Goal: Task Accomplishment & Management: Manage account settings

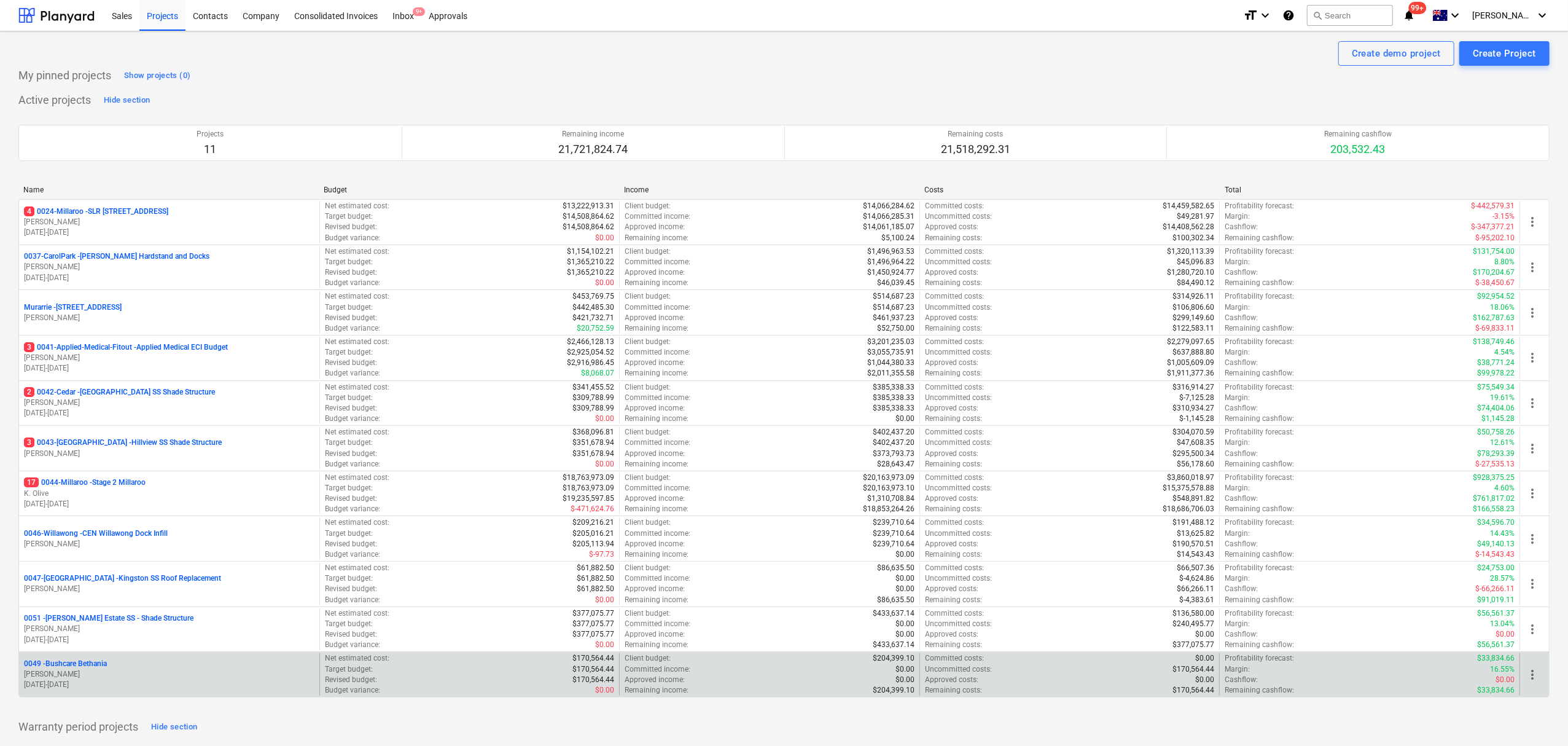
click at [104, 674] on p "[PERSON_NAME]" at bounding box center [169, 674] width 290 height 11
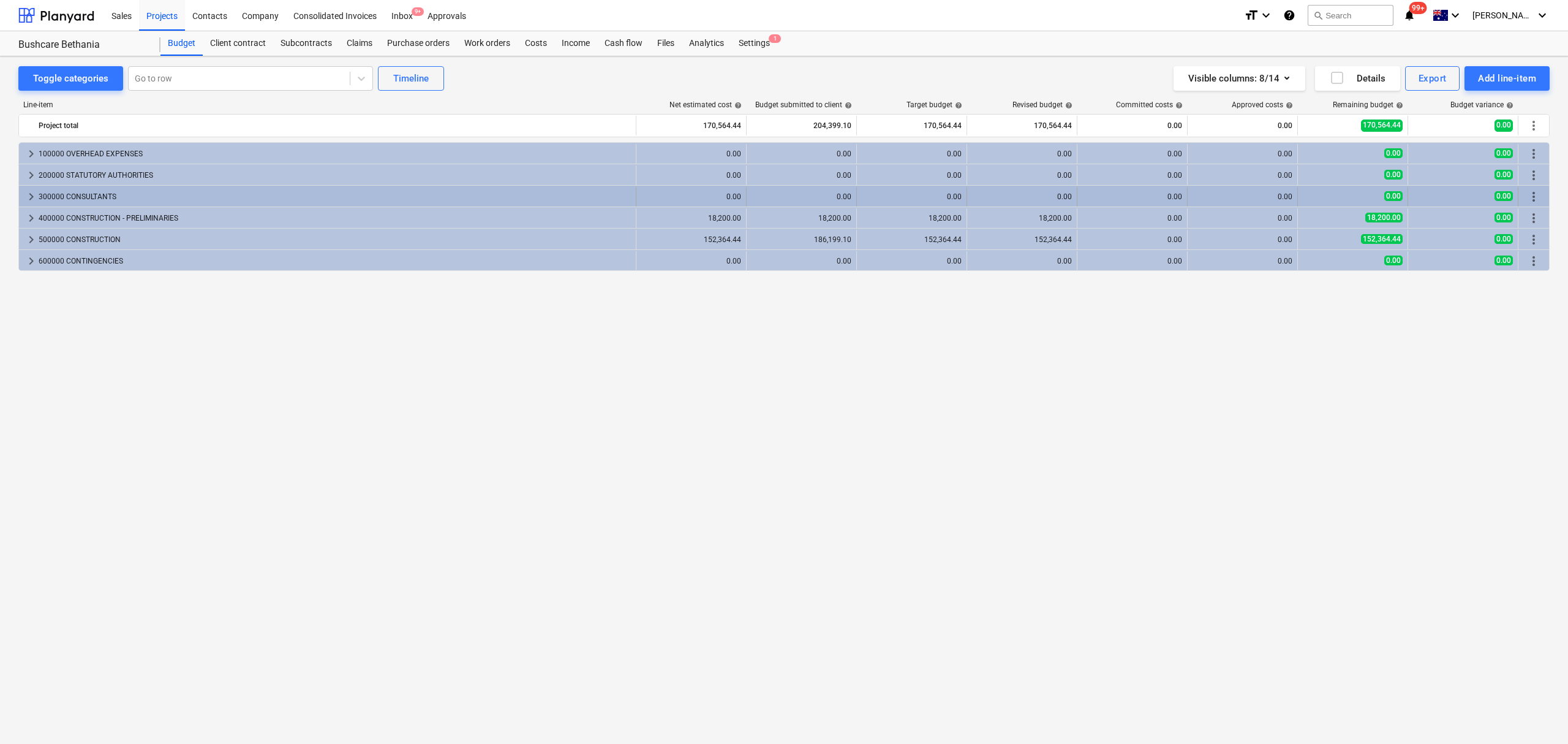
click at [46, 196] on div "300000 CONSULTANTS" at bounding box center [334, 197] width 592 height 20
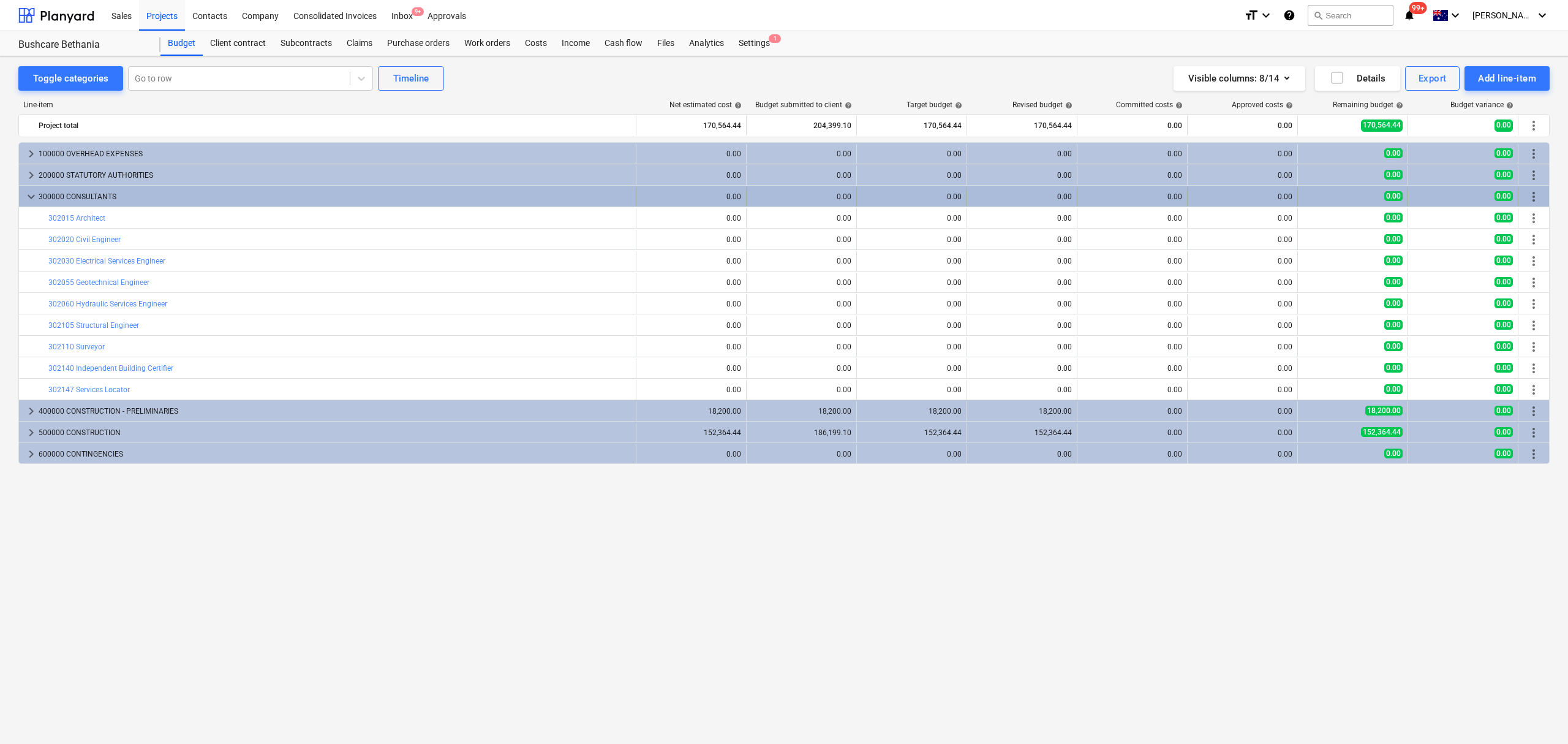
click at [33, 201] on span "keyboard_arrow_down" at bounding box center [32, 197] width 15 height 15
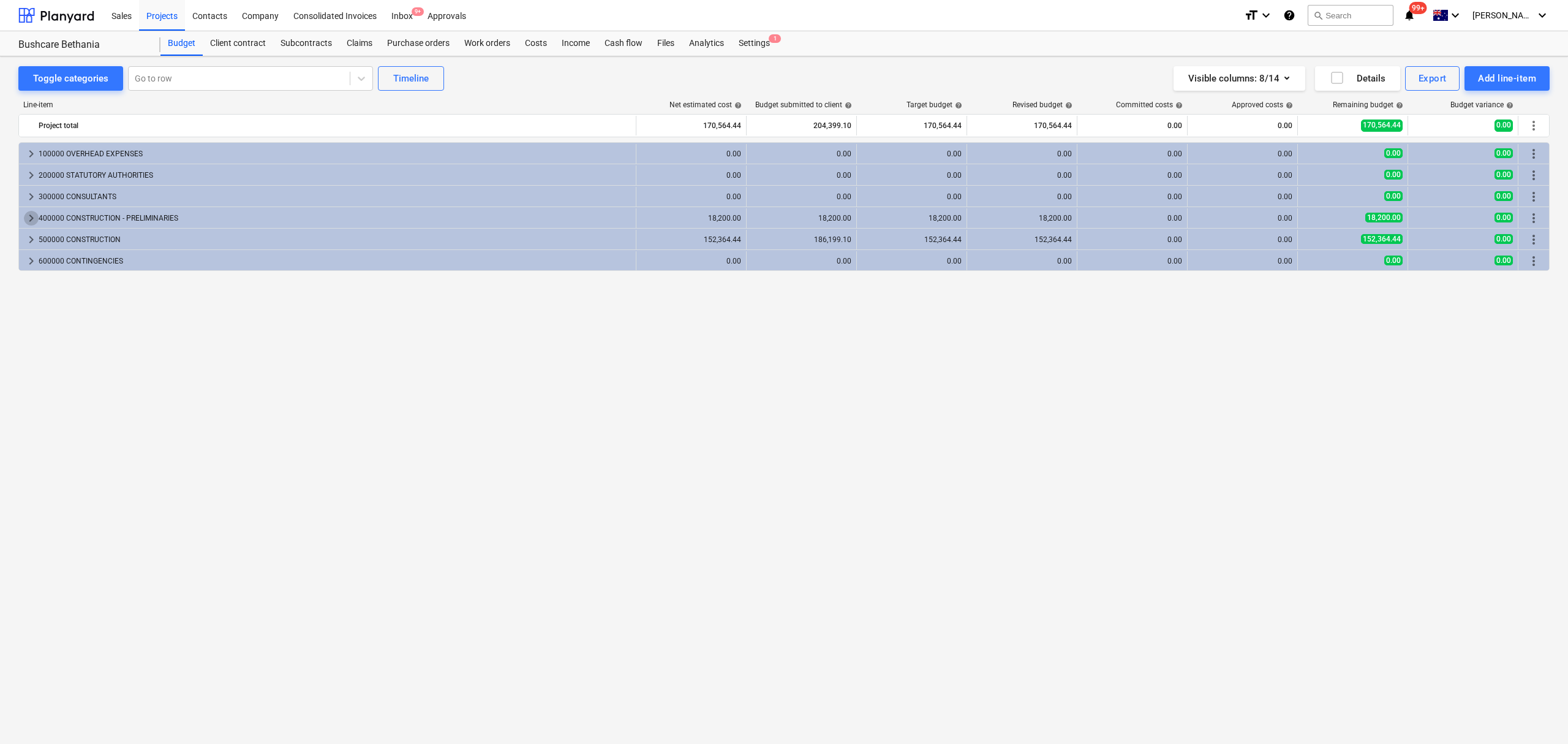
click at [34, 226] on span "keyboard_arrow_right" at bounding box center [32, 218] width 15 height 15
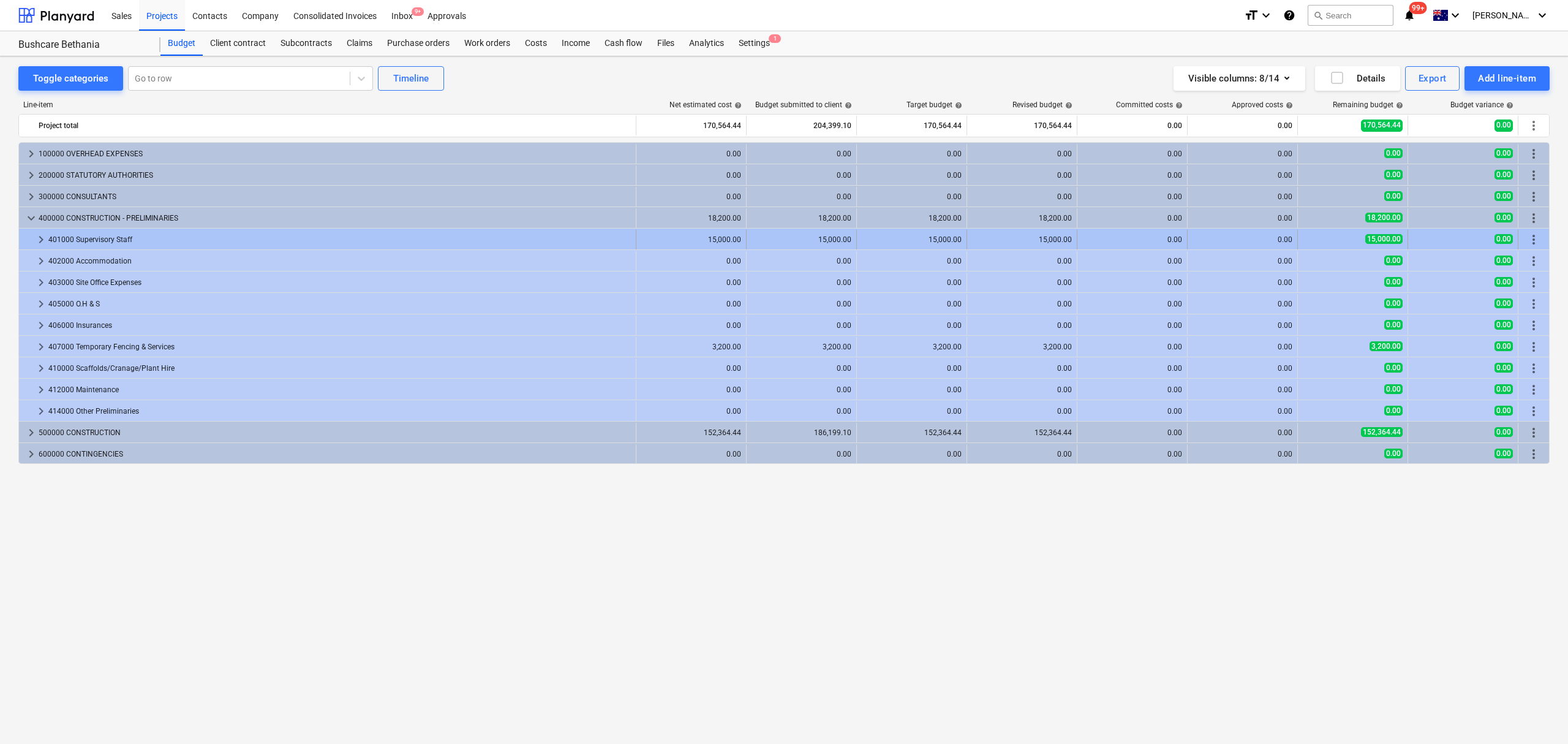
click at [42, 238] on span "keyboard_arrow_right" at bounding box center [42, 240] width 15 height 15
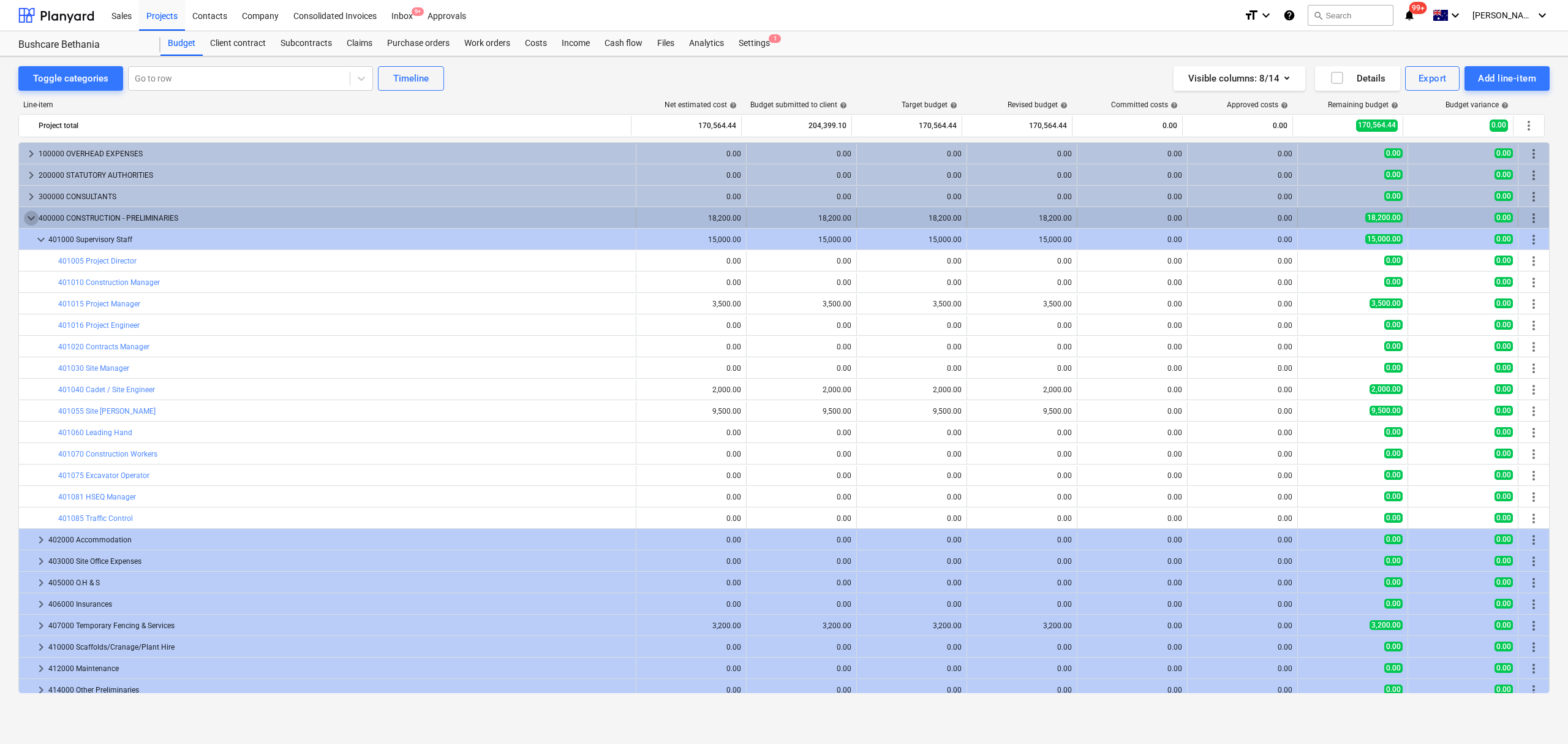
click at [26, 222] on span "keyboard_arrow_down" at bounding box center [32, 218] width 15 height 15
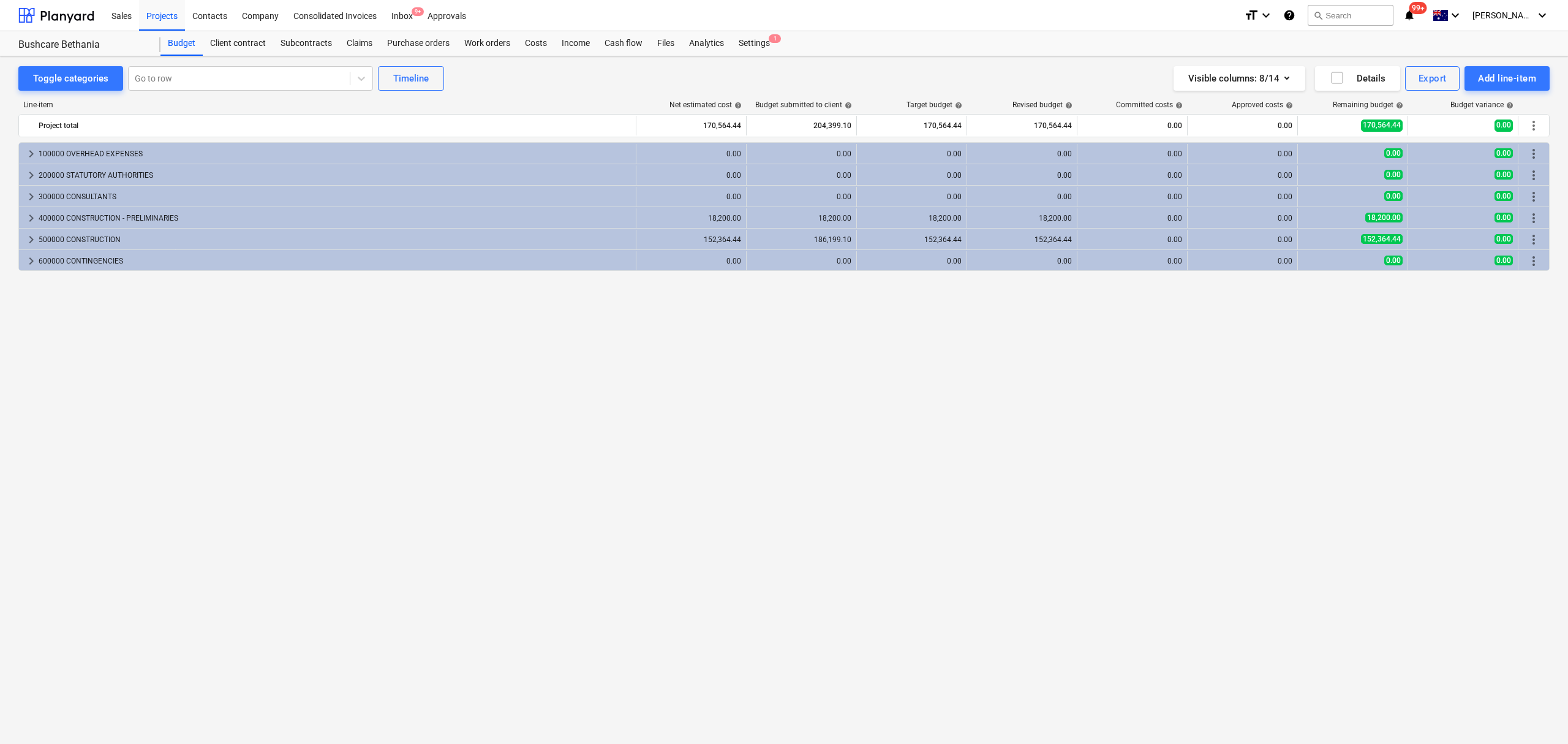
click at [229, 364] on div "keyboard_arrow_right 100000 OVERHEAD EXPENSES 0.00 0.00 0.00 0.00 0.00 0.00 0.0…" at bounding box center [784, 417] width 1531 height 551
click at [95, 265] on div "600000 CONTINGENCIES" at bounding box center [334, 262] width 592 height 20
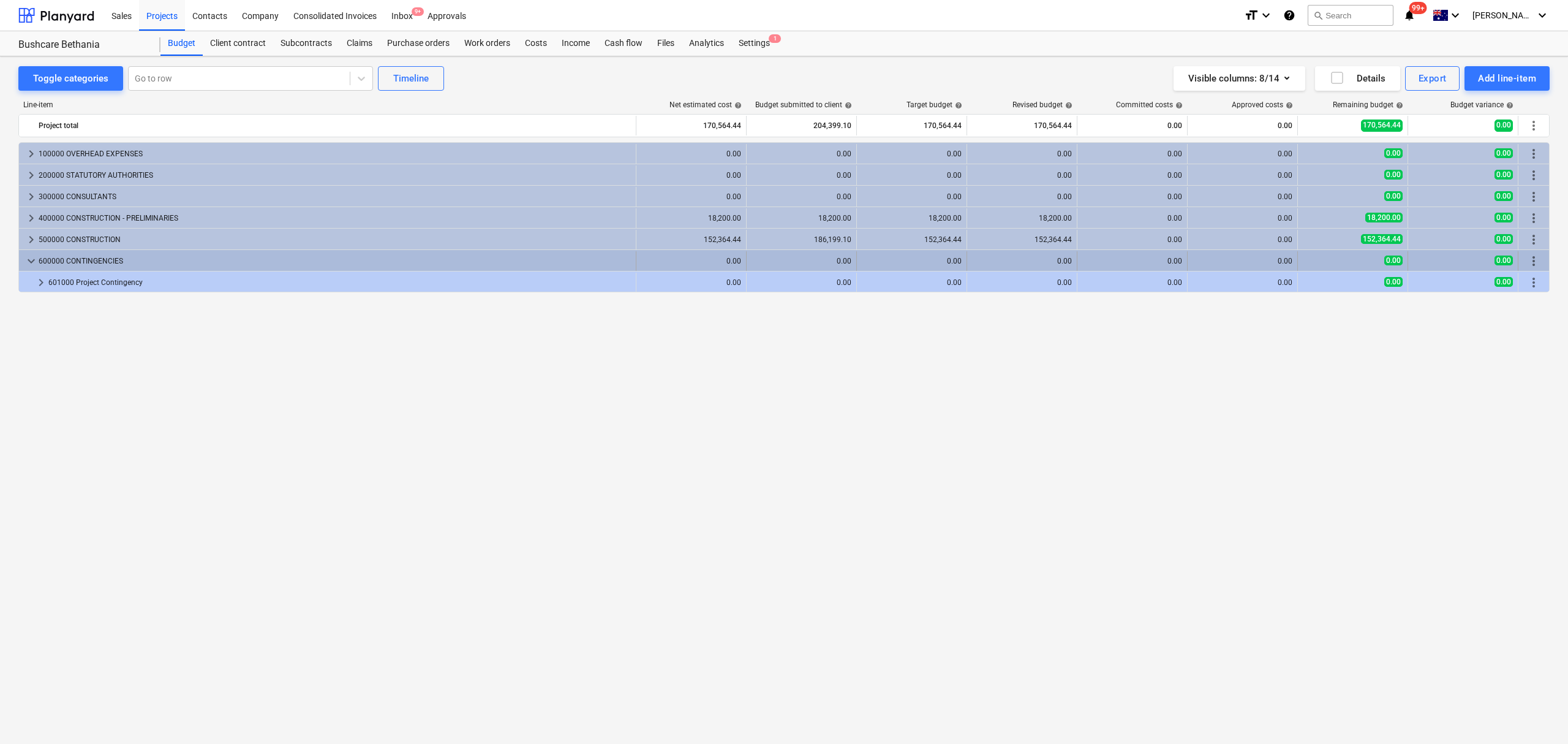
click at [35, 255] on span "keyboard_arrow_down" at bounding box center [32, 261] width 15 height 15
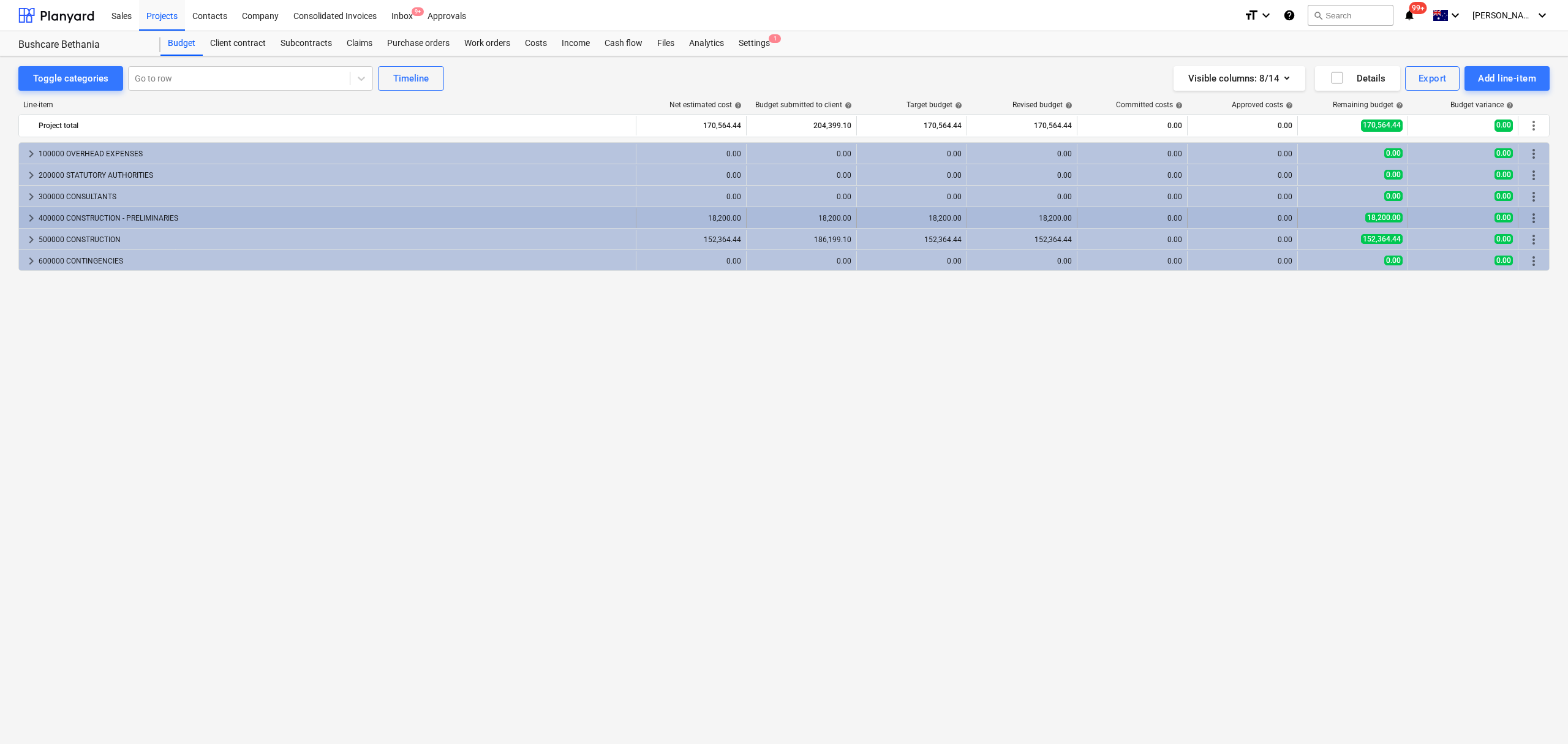
click at [32, 218] on span "keyboard_arrow_right" at bounding box center [32, 218] width 15 height 15
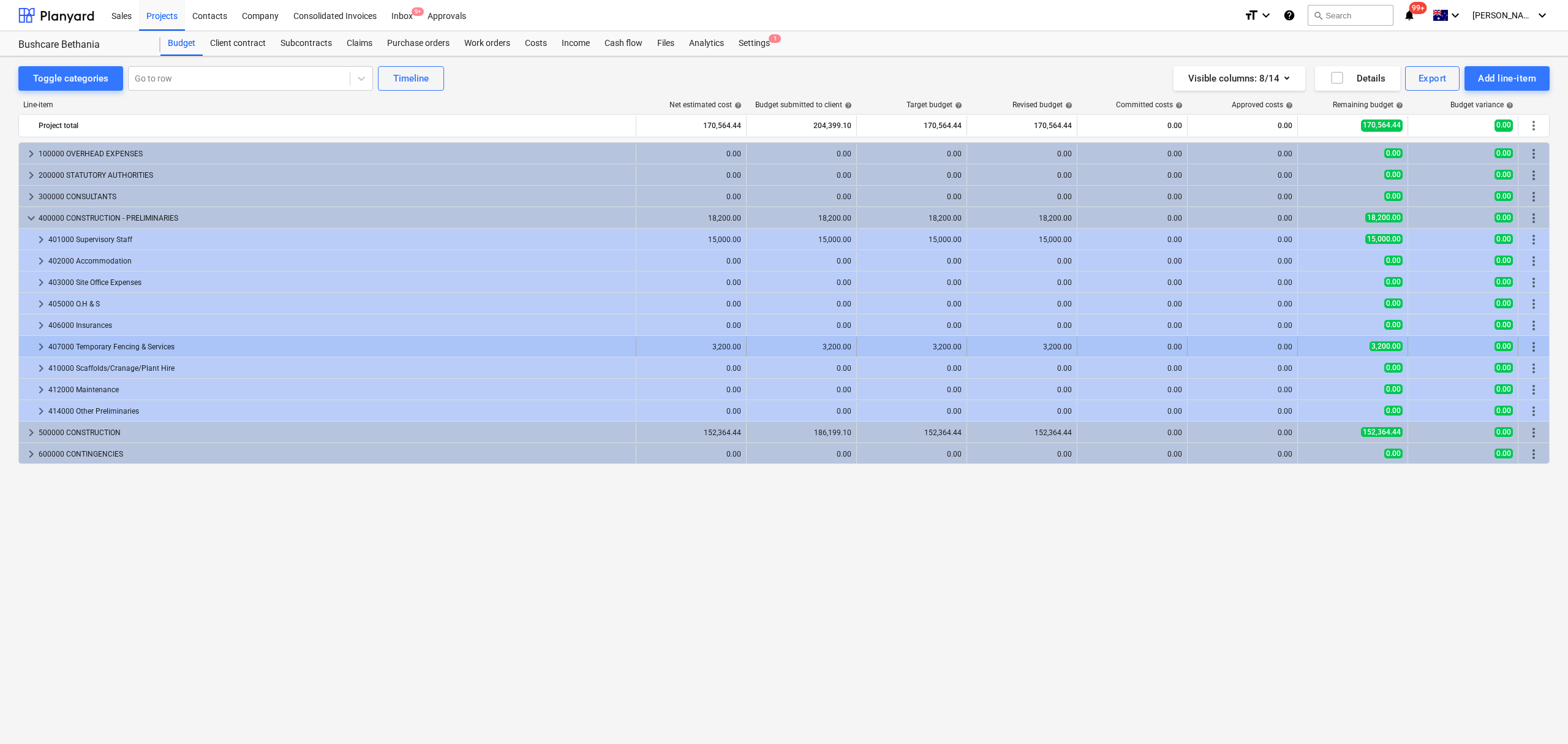
click at [37, 348] on span "keyboard_arrow_right" at bounding box center [42, 347] width 15 height 15
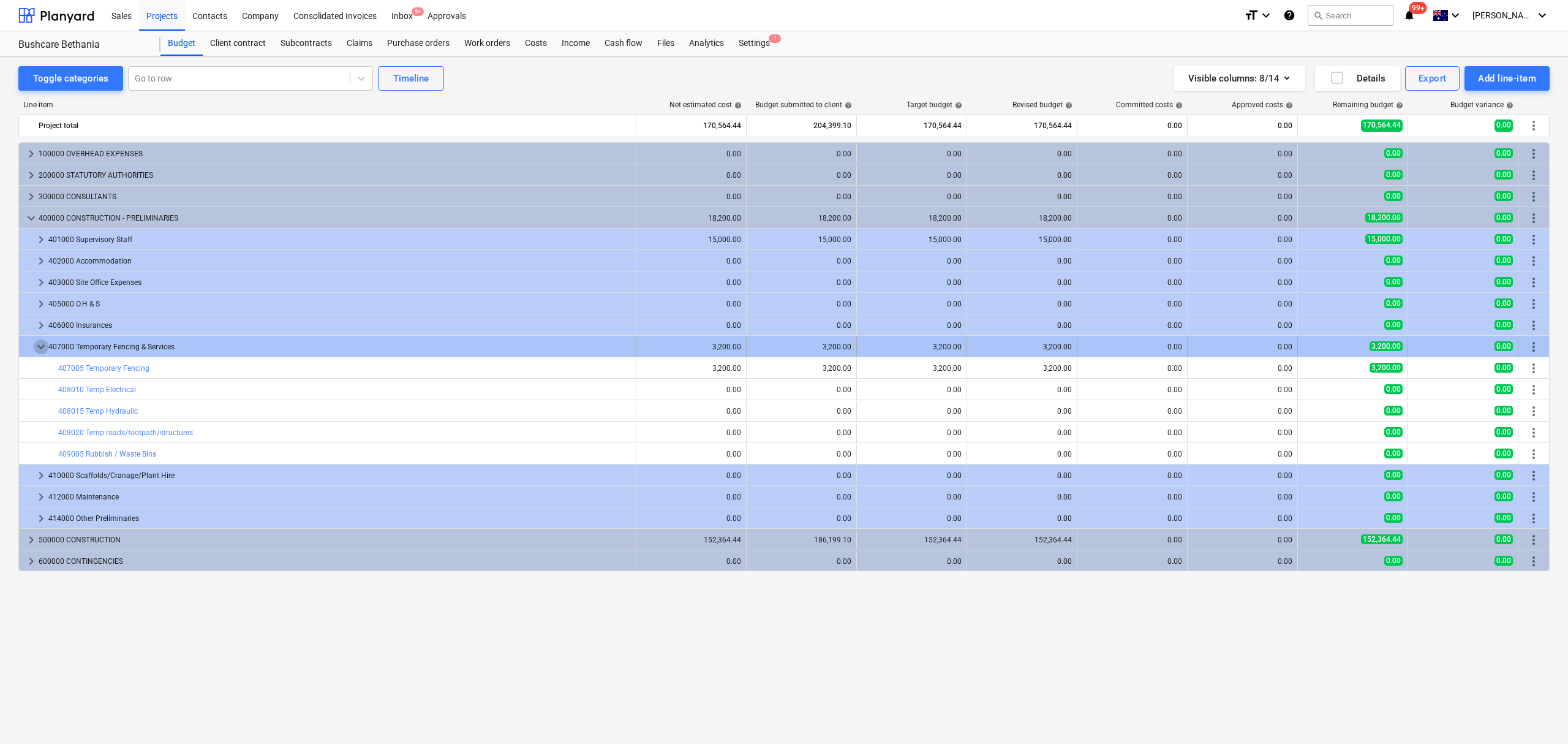
click at [38, 348] on span "keyboard_arrow_down" at bounding box center [42, 347] width 15 height 15
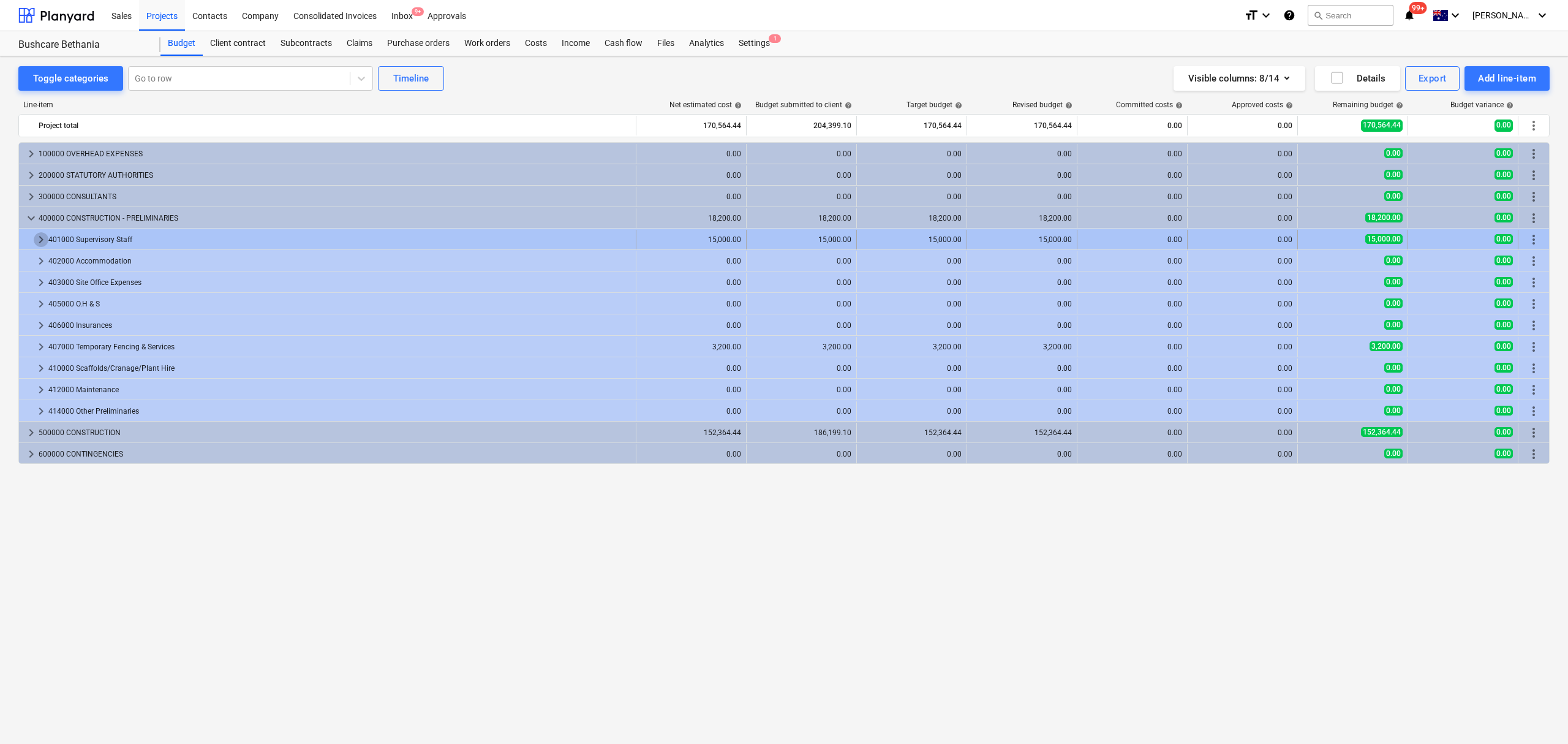
click at [37, 243] on span "keyboard_arrow_right" at bounding box center [42, 240] width 15 height 15
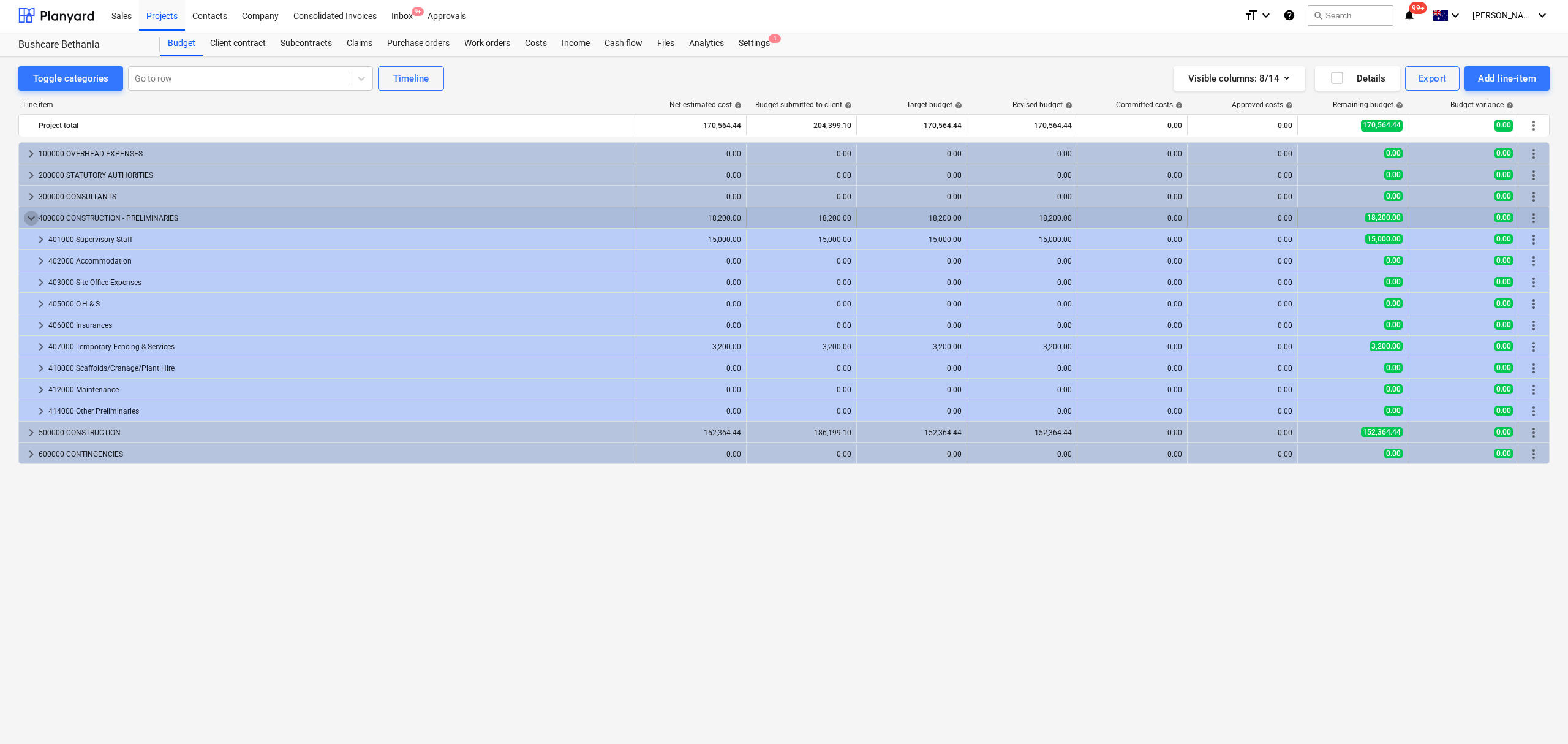
click at [30, 224] on span "keyboard_arrow_down" at bounding box center [32, 218] width 15 height 15
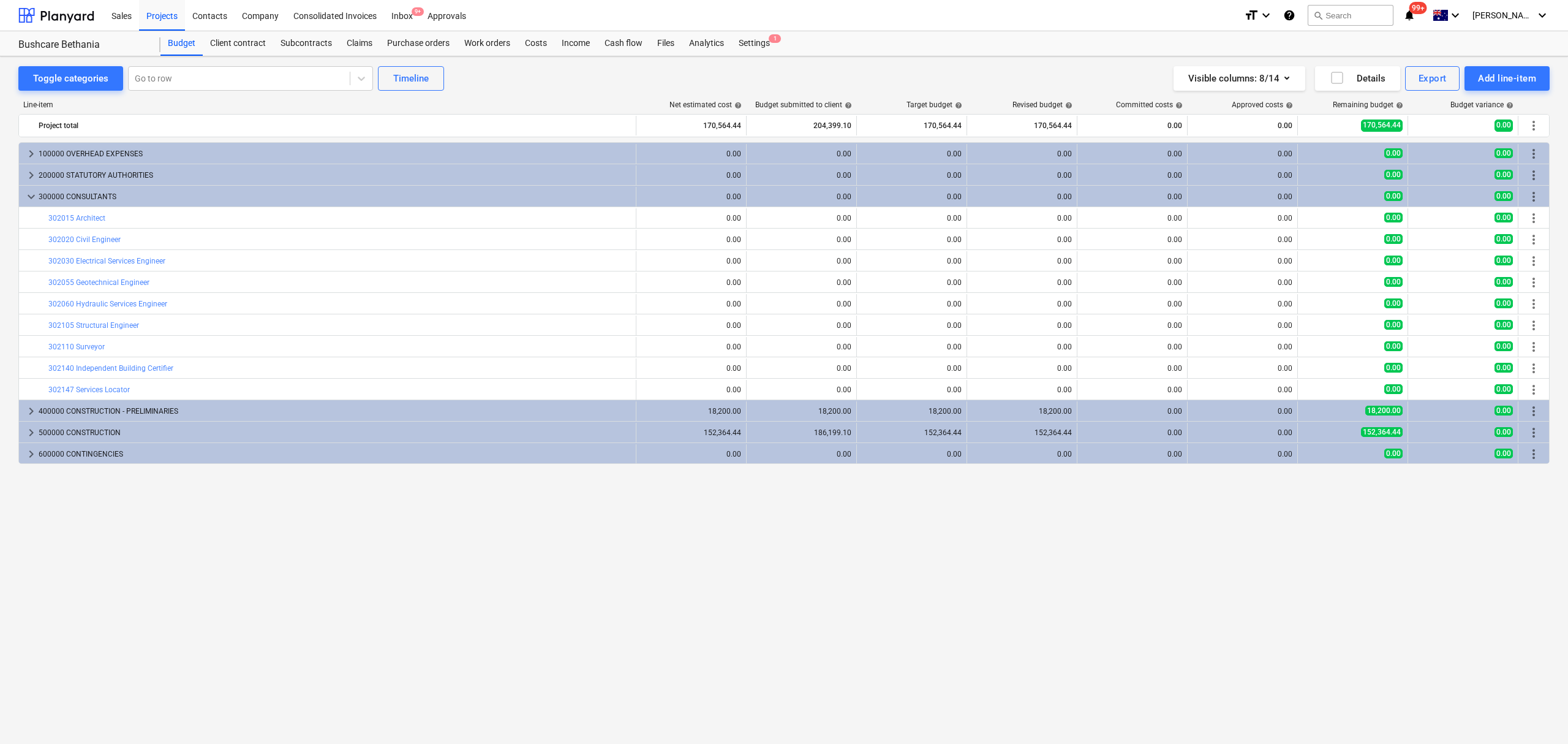
click at [34, 192] on span "keyboard_arrow_down" at bounding box center [32, 197] width 15 height 15
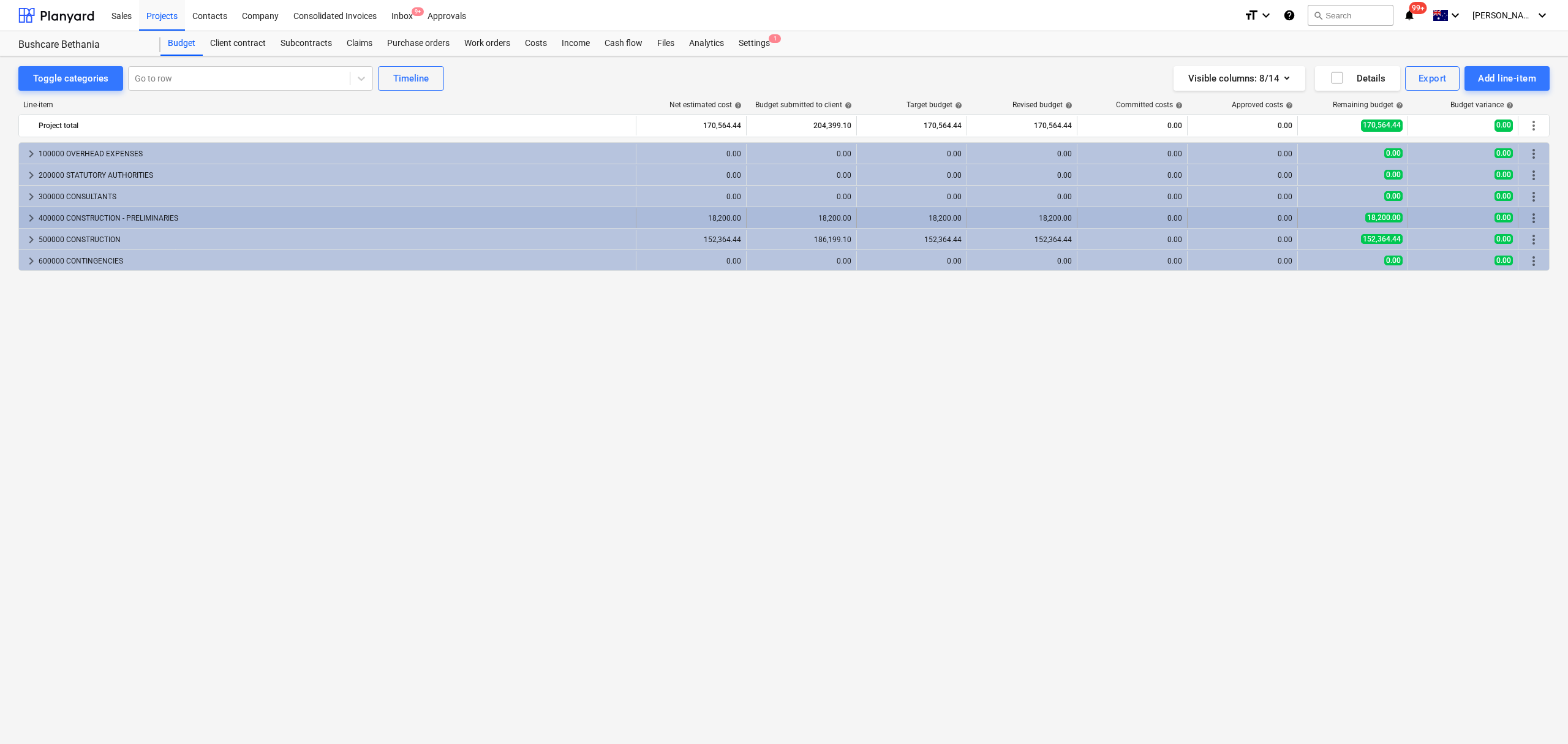
click at [29, 219] on span "keyboard_arrow_right" at bounding box center [32, 218] width 15 height 15
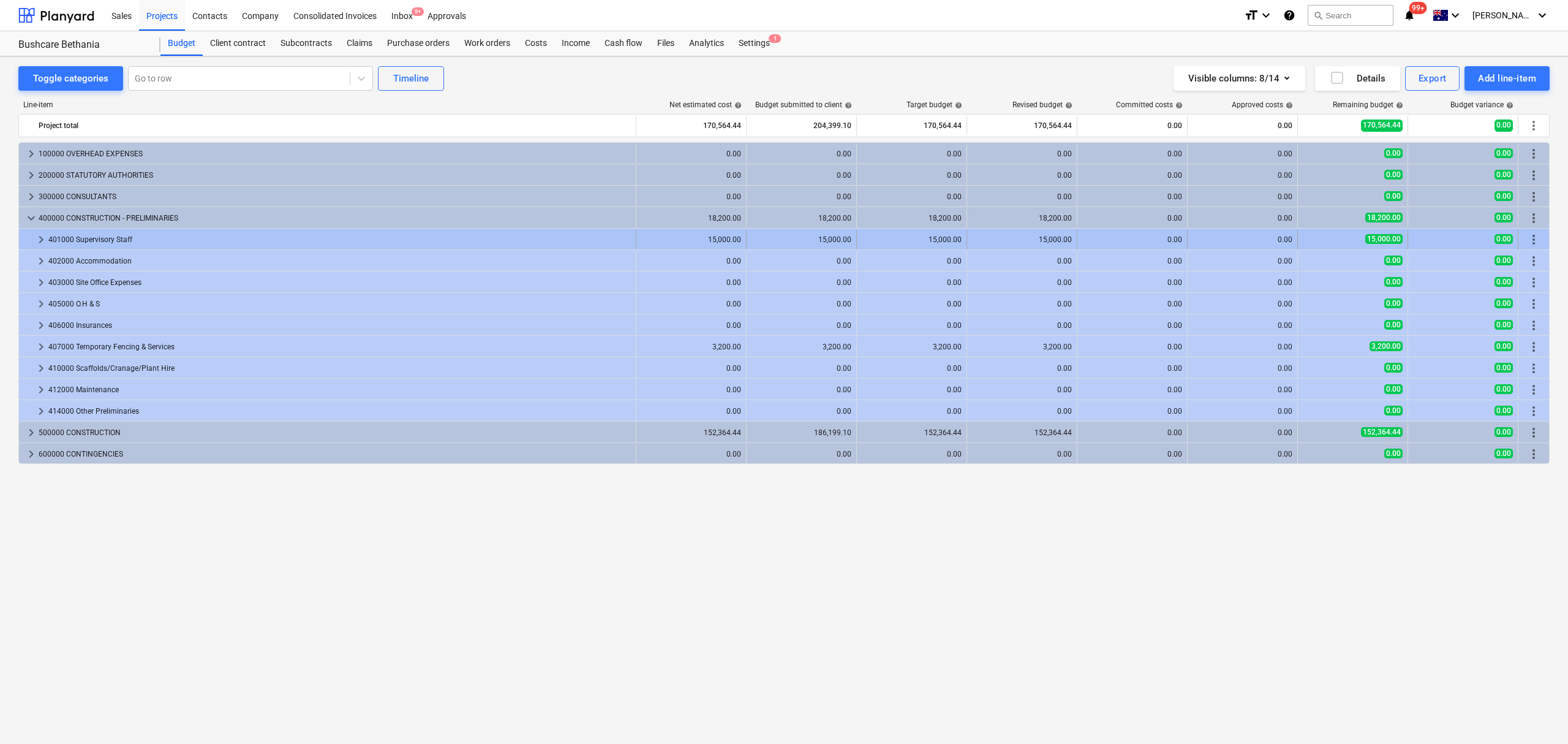
click at [31, 242] on div at bounding box center [29, 240] width 10 height 20
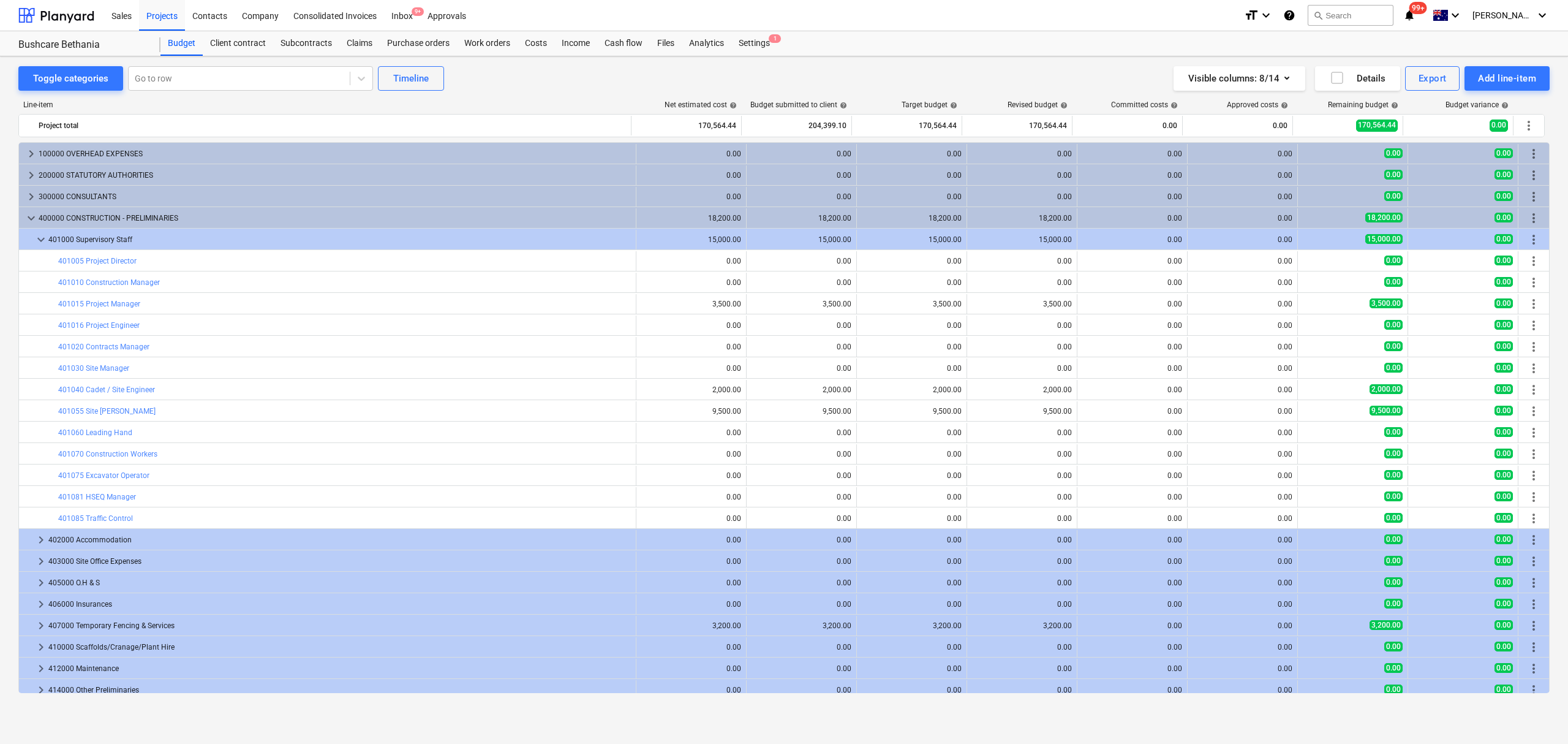
click at [31, 242] on div at bounding box center [29, 240] width 10 height 20
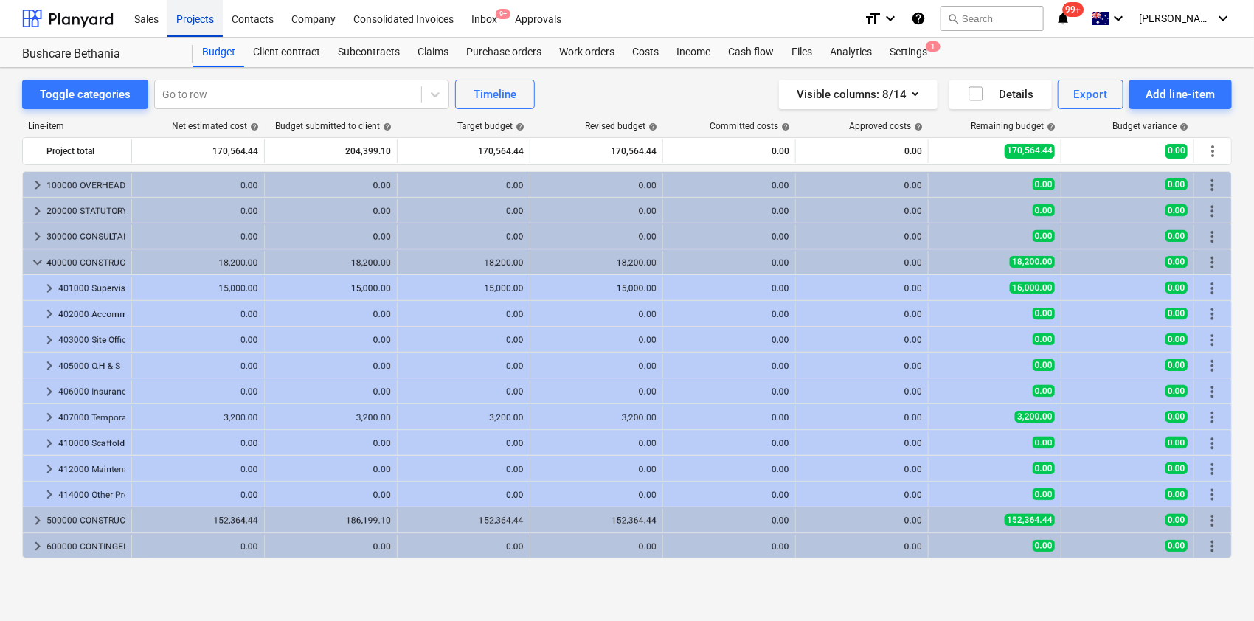
click at [196, 15] on div "Projects" at bounding box center [194, 18] width 55 height 38
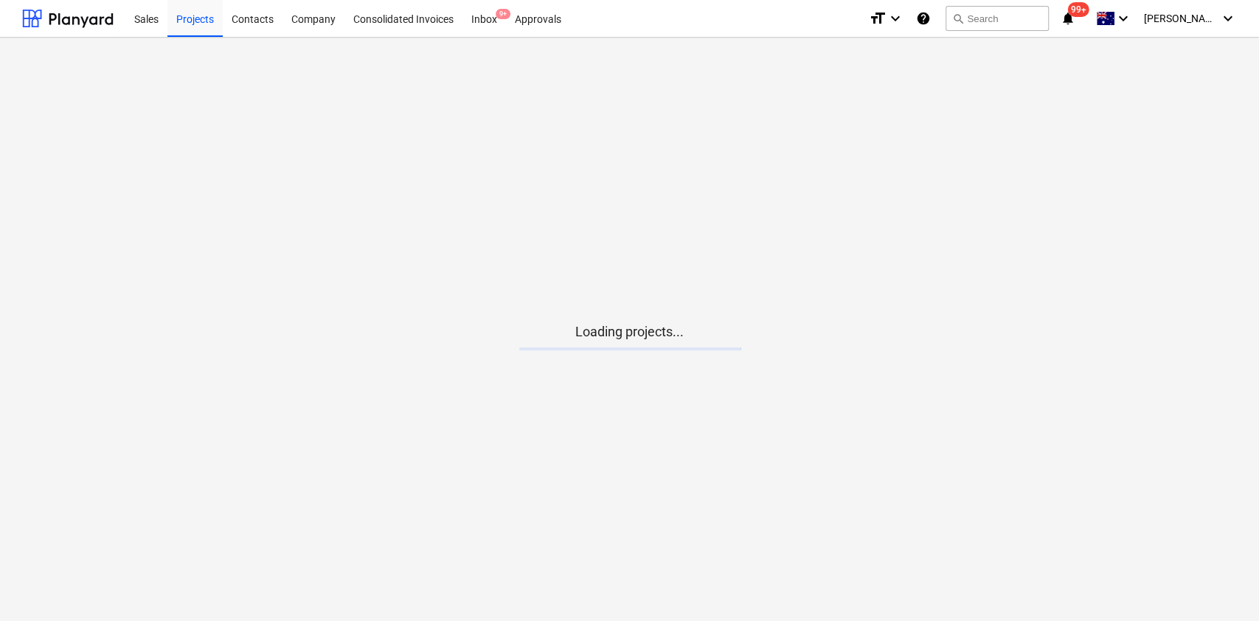
drag, startPoint x: 196, startPoint y: 16, endPoint x: 235, endPoint y: 72, distance: 67.3
click at [196, 18] on div "Projects" at bounding box center [194, 18] width 55 height 38
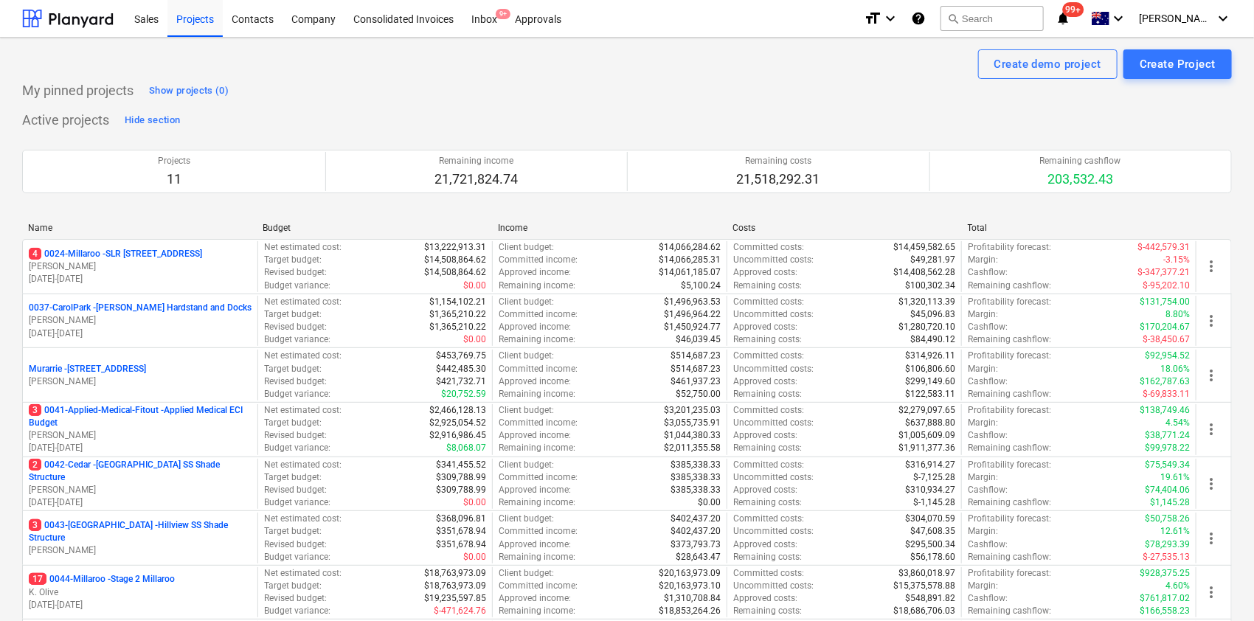
click at [130, 254] on p "4 0024-Millaroo - SLR [STREET_ADDRESS]" at bounding box center [115, 254] width 173 height 13
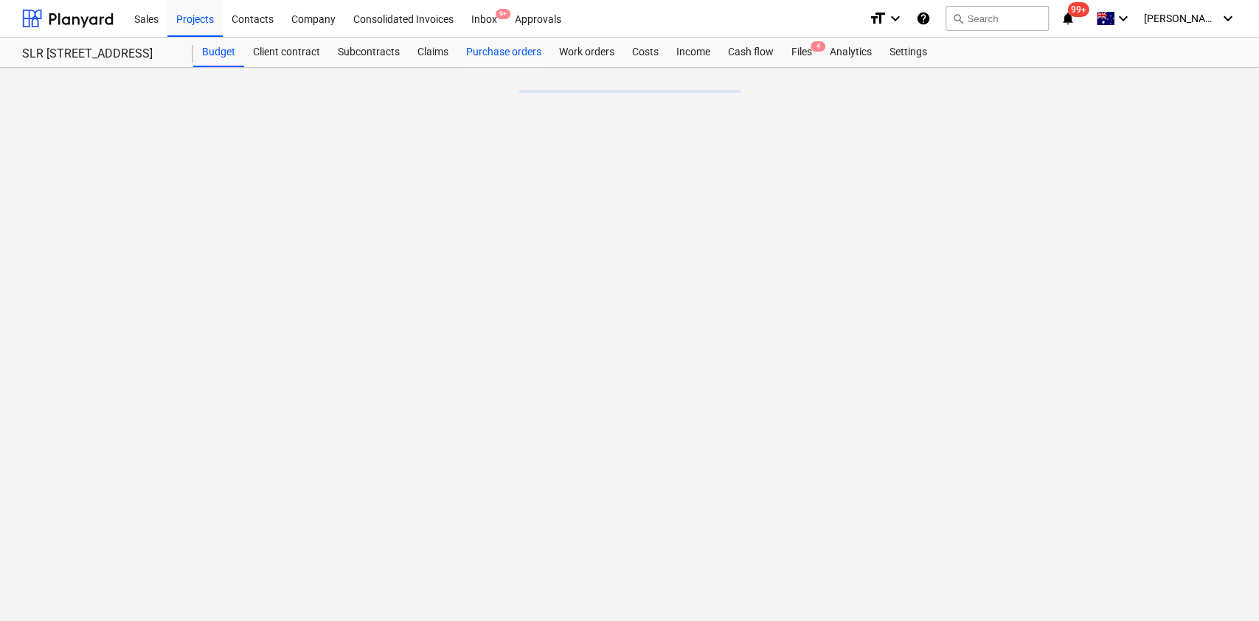
click at [501, 46] on div "Purchase orders" at bounding box center [503, 53] width 93 height 30
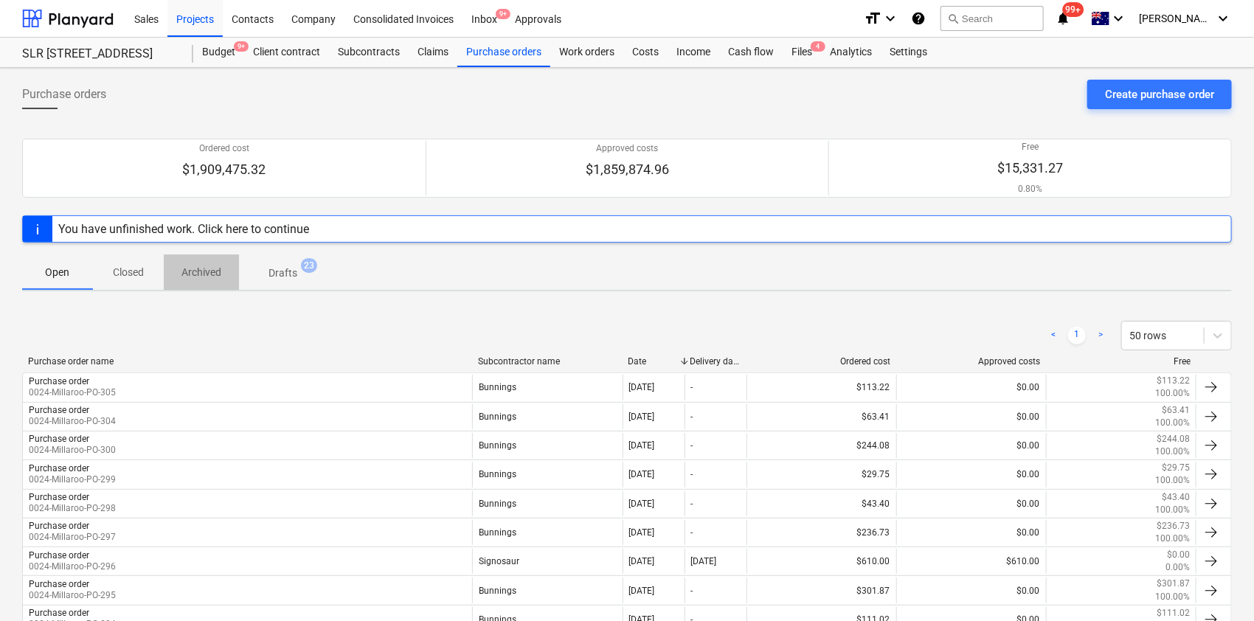
click at [164, 285] on button "Archived" at bounding box center [201, 272] width 75 height 35
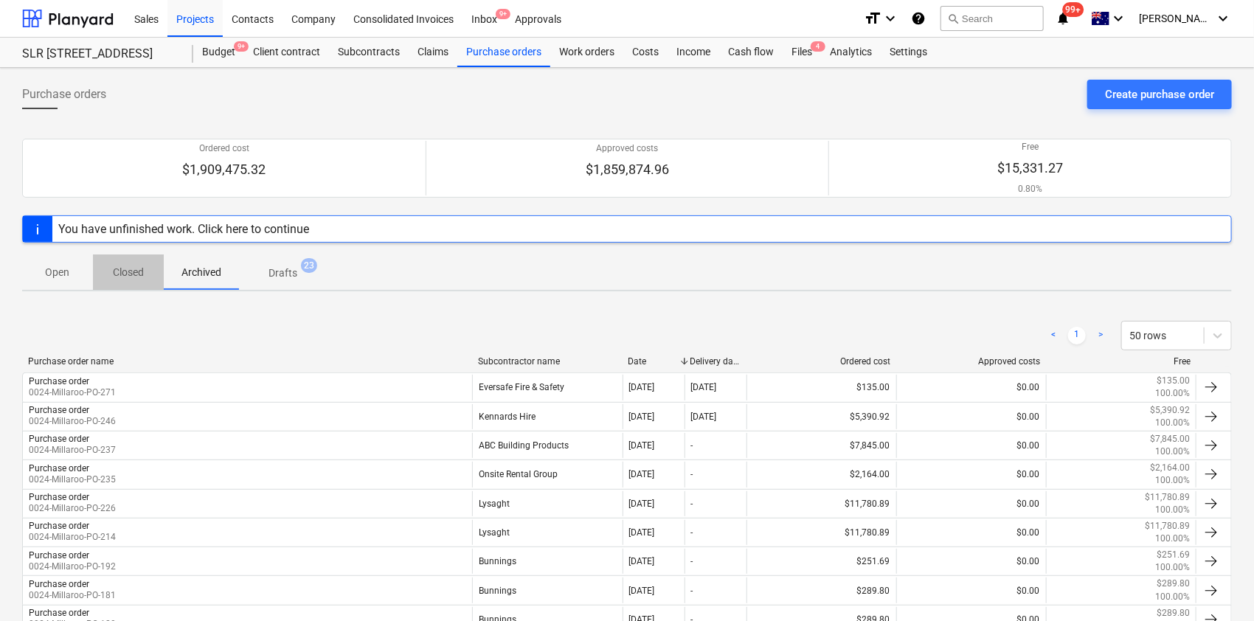
click at [148, 271] on span "Closed" at bounding box center [128, 272] width 71 height 24
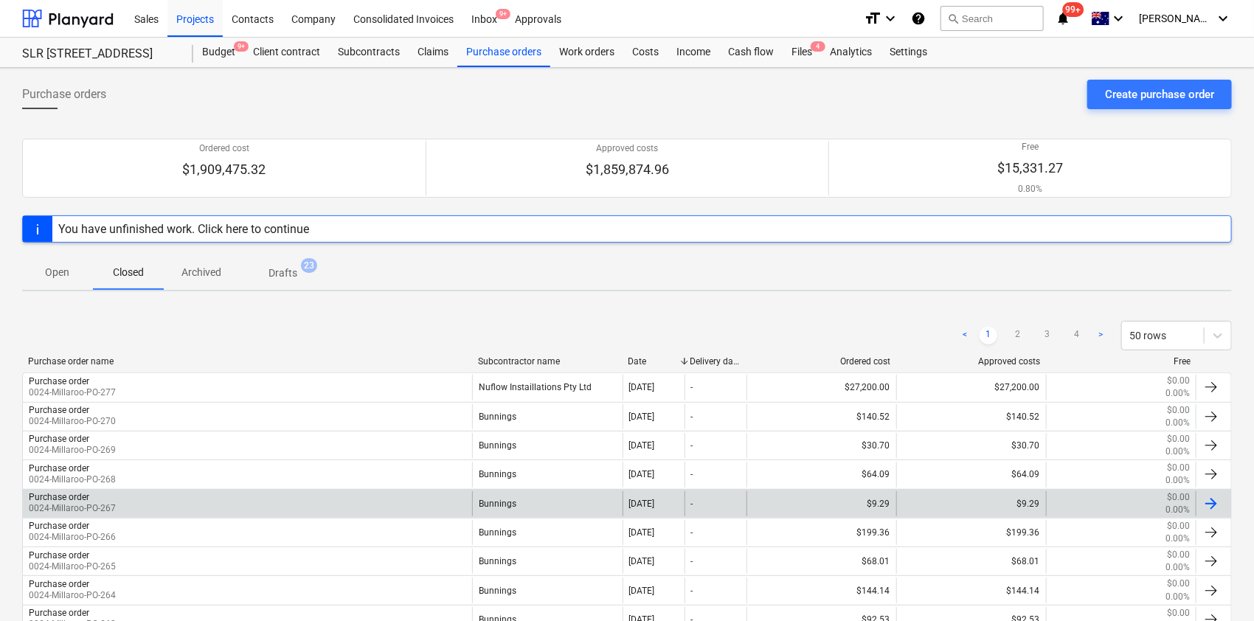
scroll to position [424, 0]
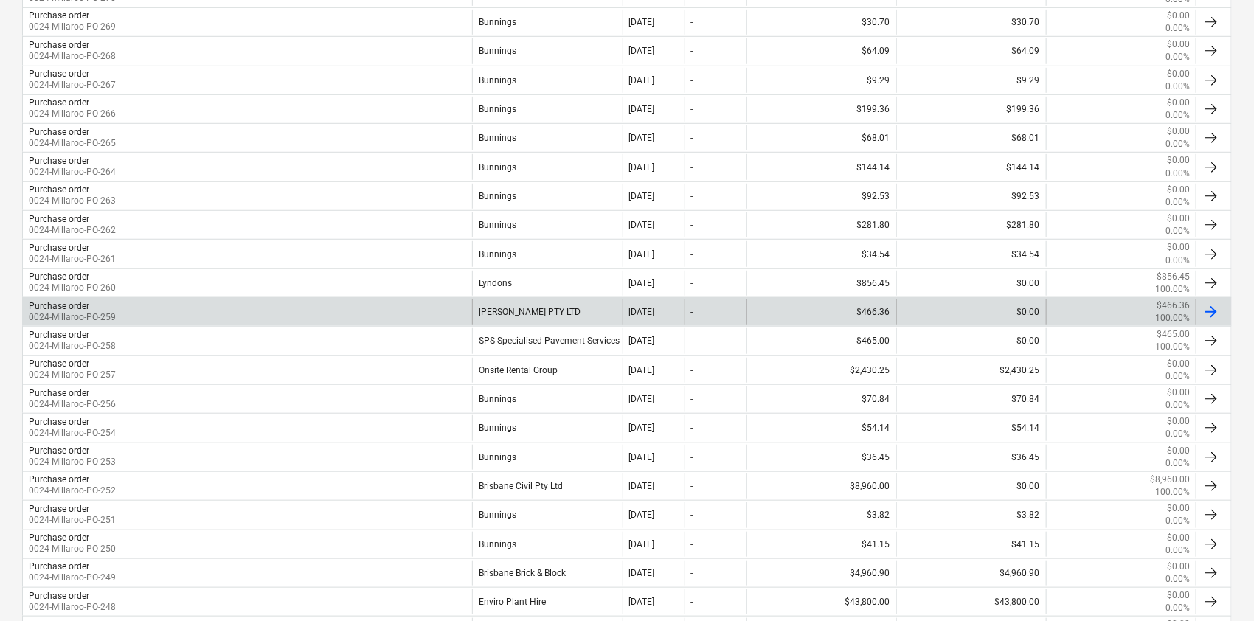
click at [425, 301] on div "Purchase order 0024-Millaroo-PO-259" at bounding box center [247, 312] width 449 height 25
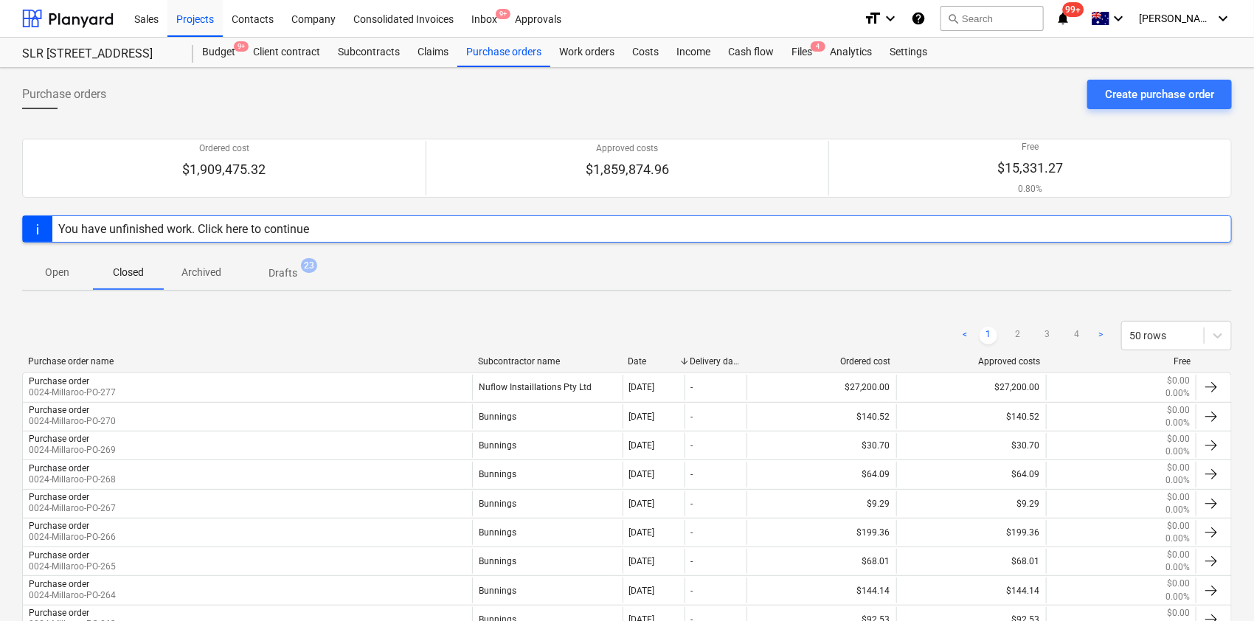
drag, startPoint x: 1079, startPoint y: 328, endPoint x: 1066, endPoint y: 256, distance: 72.7
click at [1078, 328] on link "4" at bounding box center [1077, 336] width 18 height 18
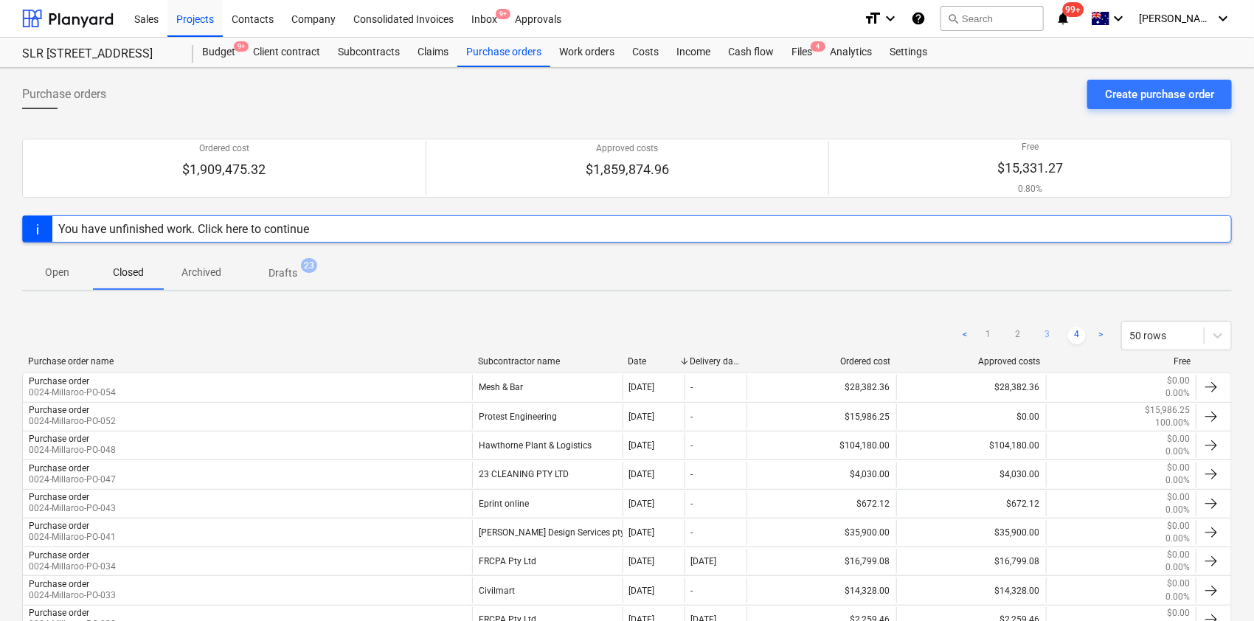
click at [1057, 328] on ul "< 1 2 3 4 >" at bounding box center [1032, 336] width 153 height 18
click at [1039, 321] on div "< 1 2 3 4 > 50 rows" at bounding box center [1094, 336] width 276 height 30
click at [1043, 333] on link "3" at bounding box center [1048, 336] width 18 height 18
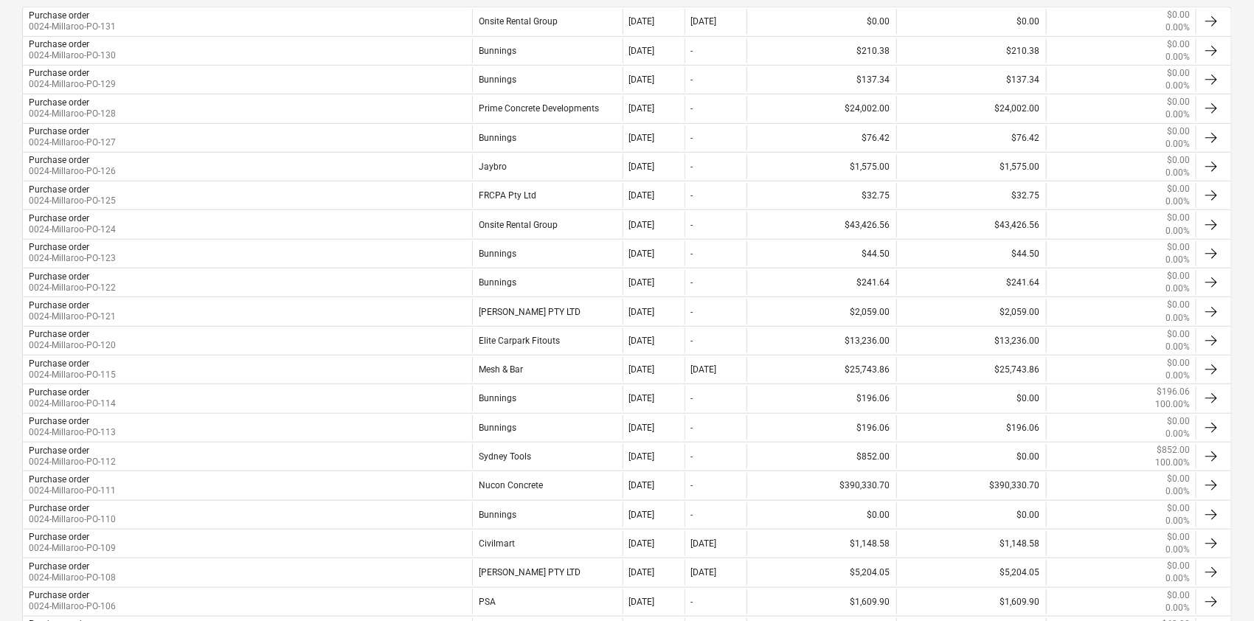
scroll to position [1147, 0]
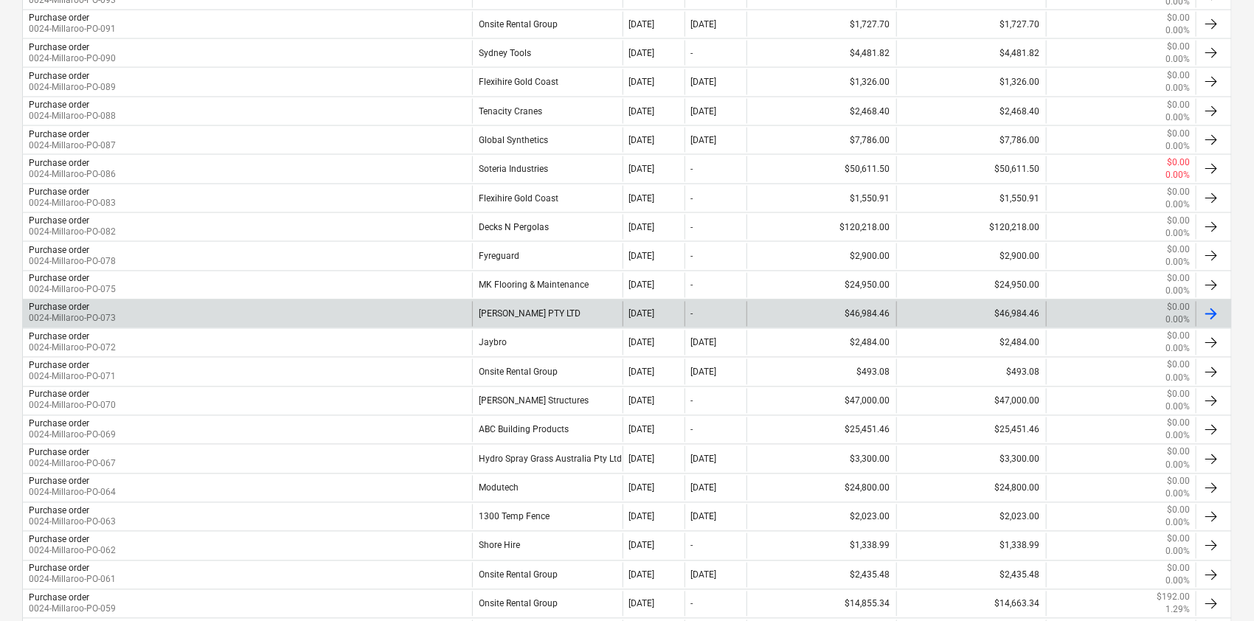
click at [590, 310] on div "[PERSON_NAME] PTY LTD" at bounding box center [547, 314] width 150 height 25
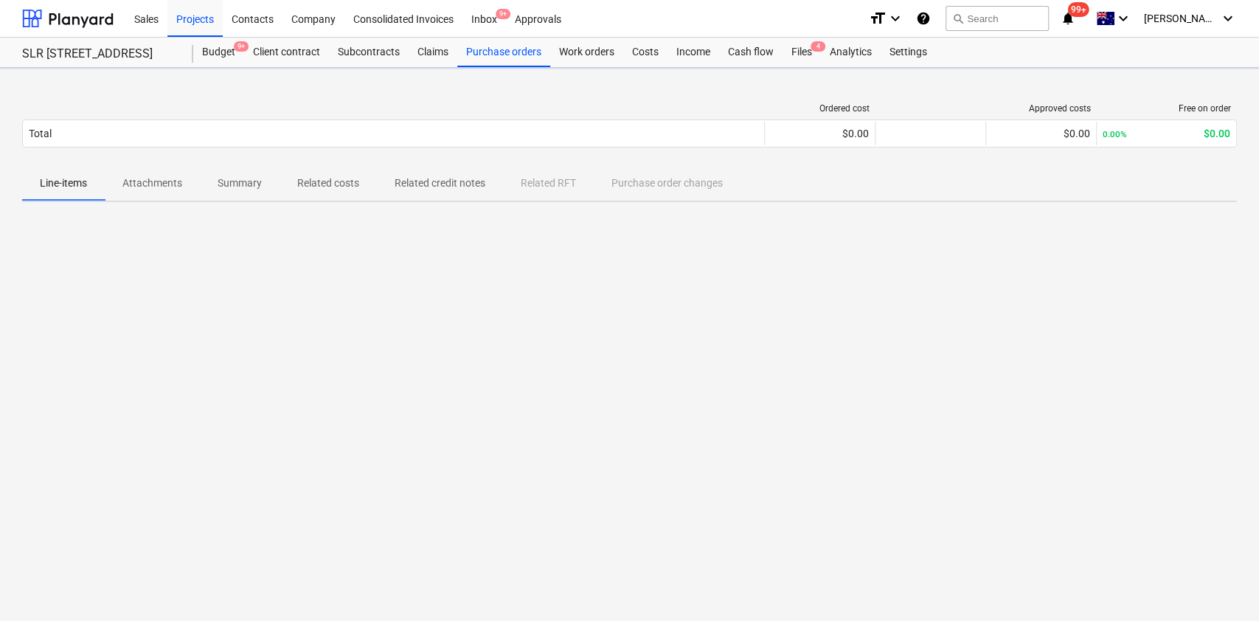
click at [190, 190] on span "Attachments" at bounding box center [152, 183] width 95 height 24
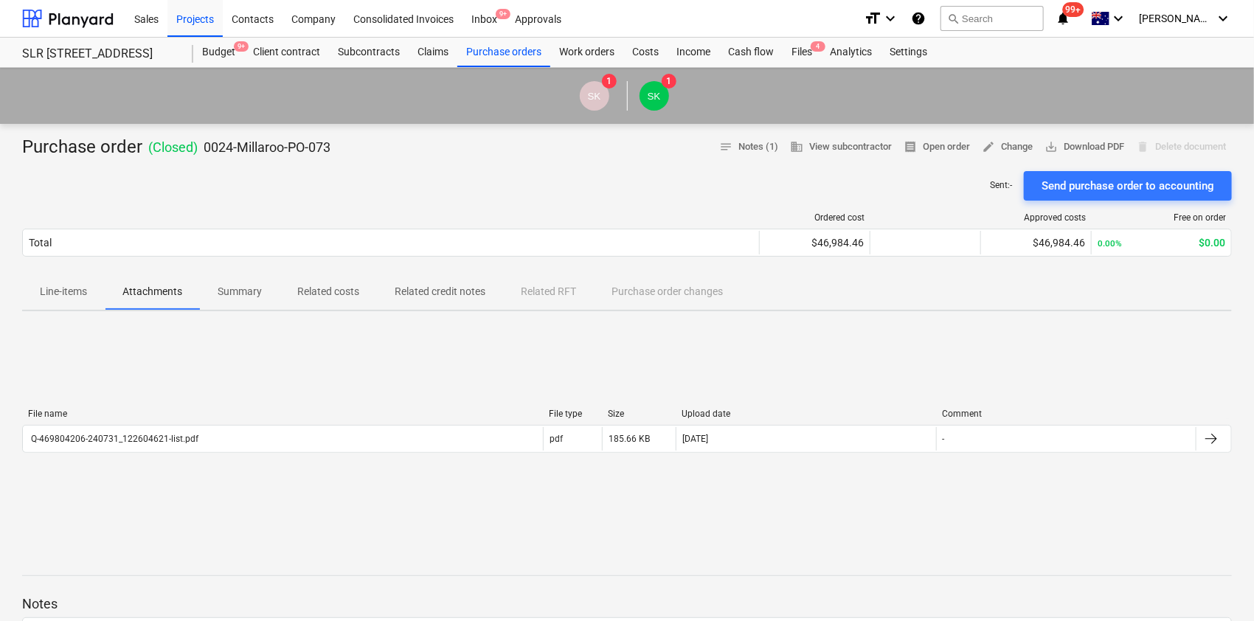
click at [211, 365] on div "File name File type Size Upload date Comment Q-469804206-240731_122604621-list.…" at bounding box center [627, 433] width 1210 height 221
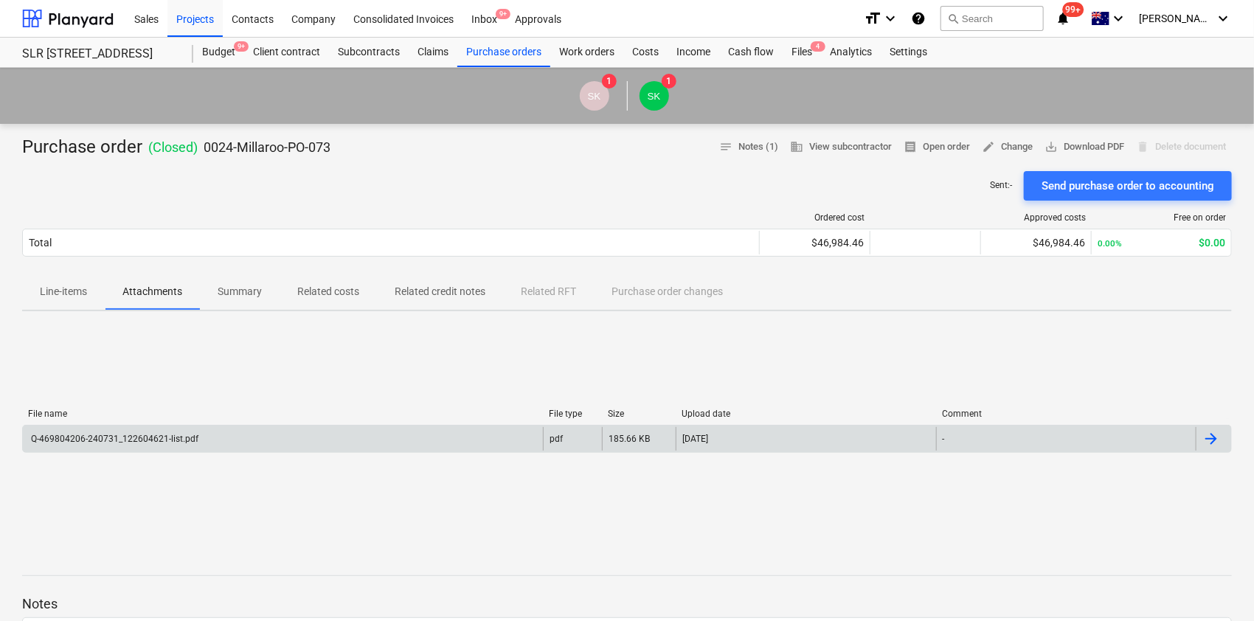
click at [230, 434] on div "Q-469804206-240731_122604621-list.pdf" at bounding box center [283, 439] width 520 height 24
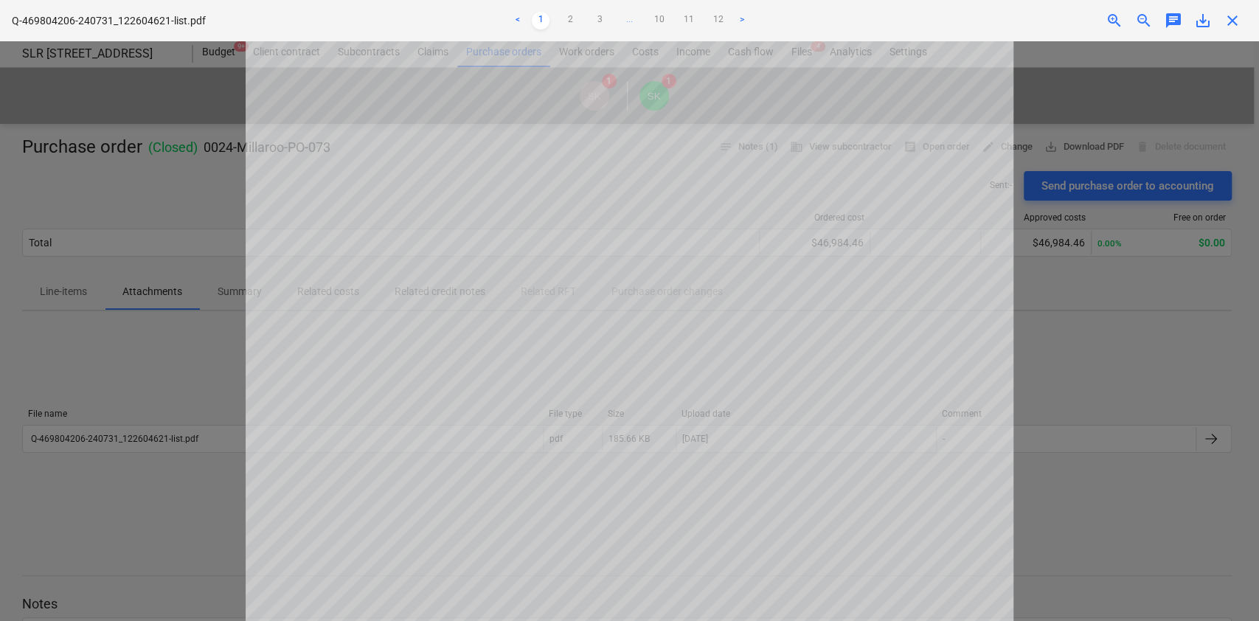
scroll to position [510, 0]
